Goal: Task Accomplishment & Management: Complete application form

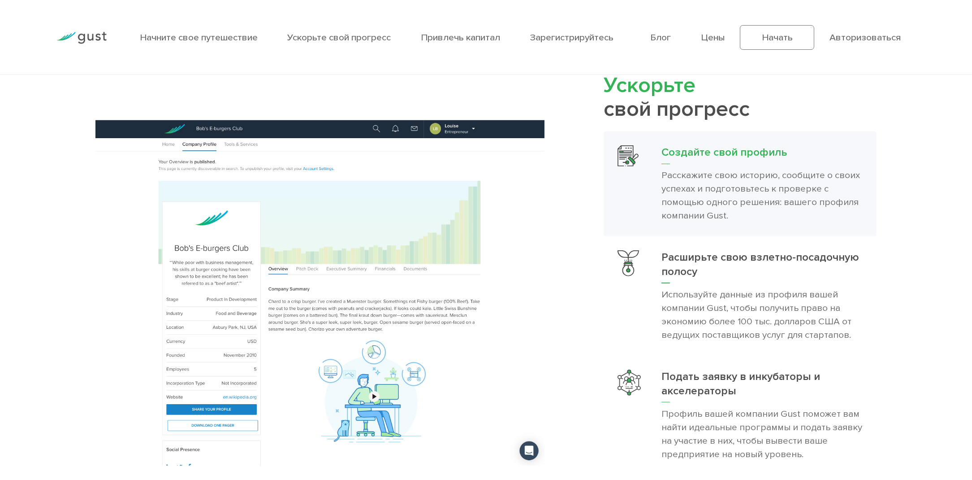
scroll to position [1076, 0]
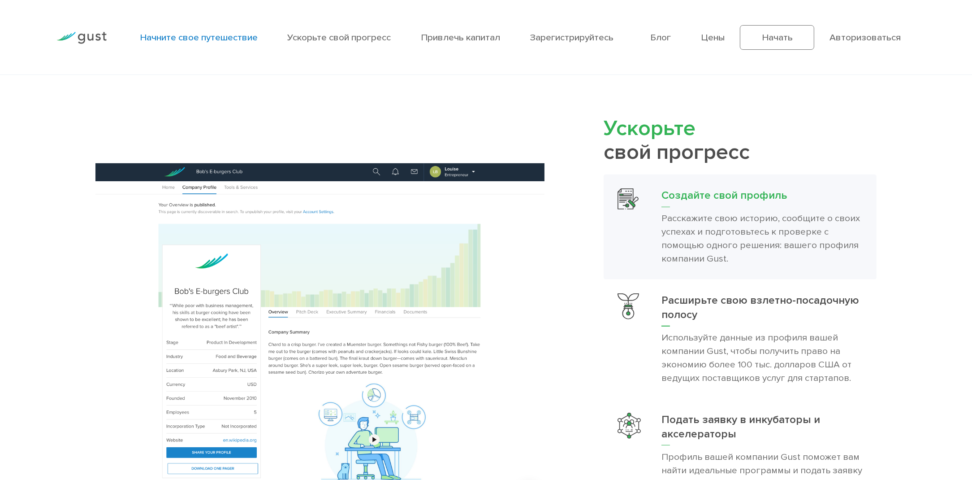
click at [221, 36] on font "Начните свое путешествие" at bounding box center [199, 37] width 118 height 11
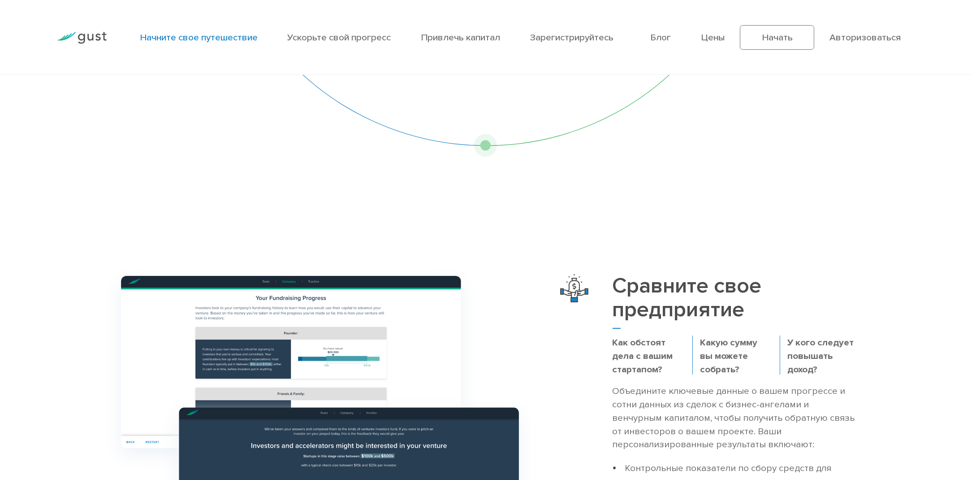
scroll to position [224, 0]
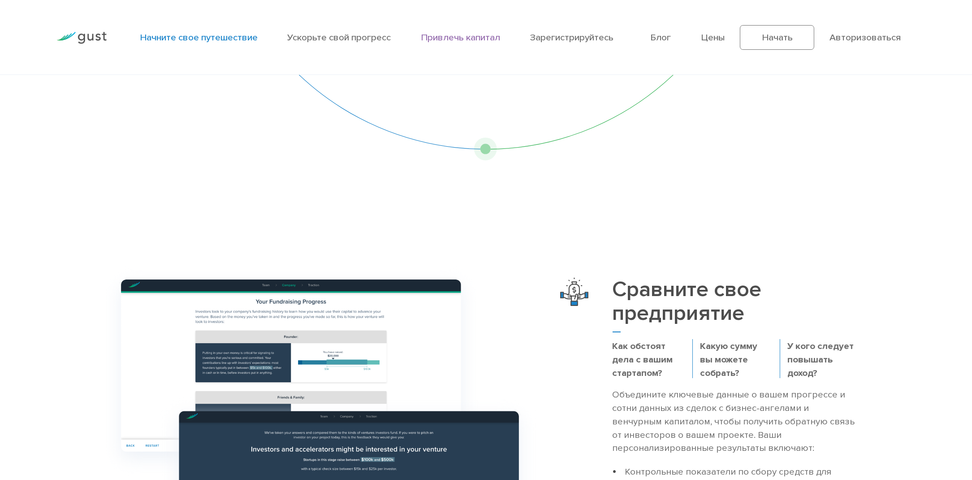
click at [466, 36] on font "Привлечь капитал" at bounding box center [460, 37] width 79 height 11
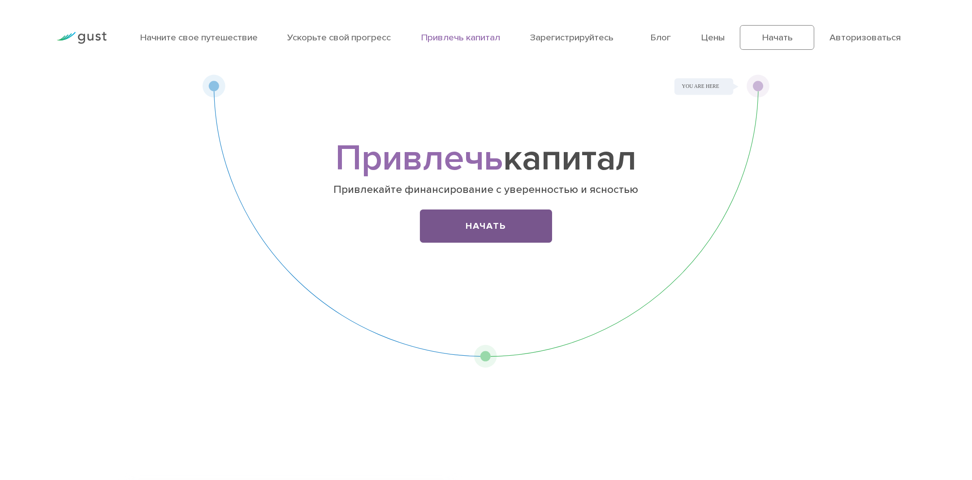
click at [485, 226] on font "Начать" at bounding box center [486, 225] width 40 height 11
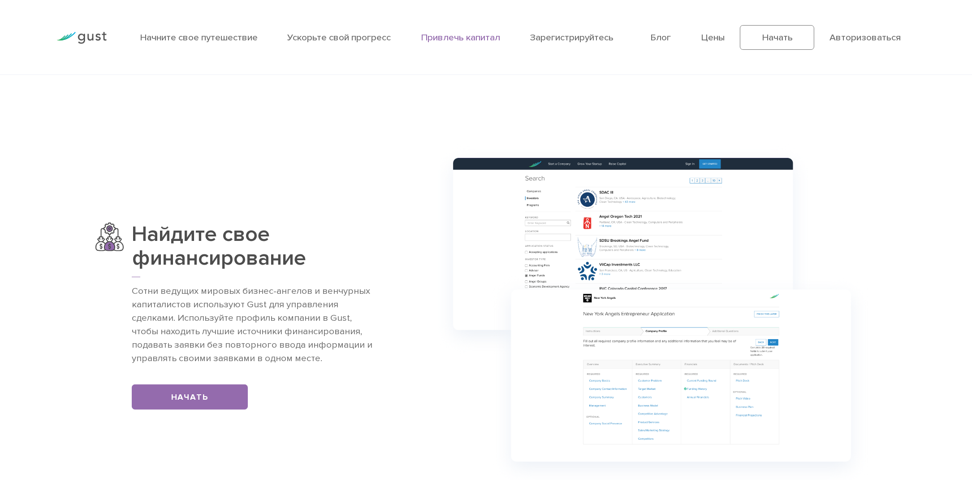
scroll to position [762, 0]
